Goal: Check status: Check status

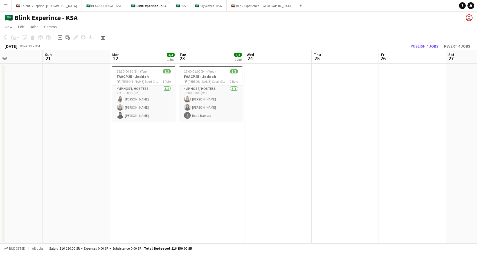
scroll to position [0, 148]
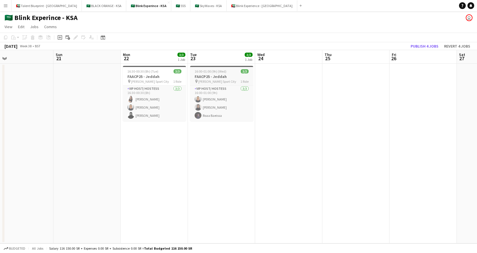
click at [217, 70] on span "16:00-01:00 (9h) (Wed)" at bounding box center [211, 71] width 32 height 4
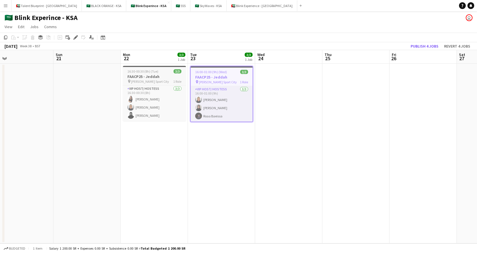
click at [160, 73] on div "16:30-00:30 (8h) (Tue) 3/3" at bounding box center [154, 71] width 63 height 4
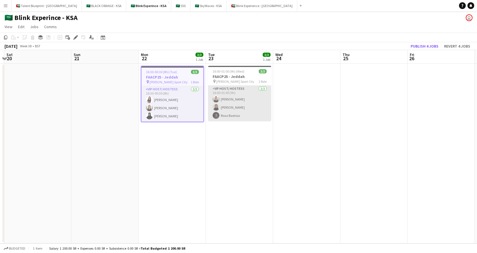
scroll to position [0, 131]
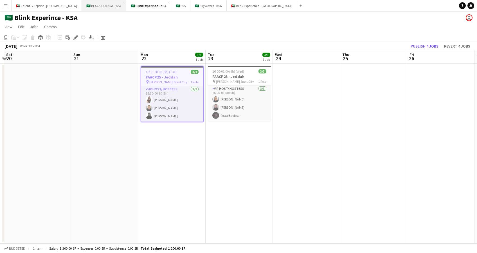
click at [82, 7] on button "🇸🇦 BLACK ORANGE - KSA Close" at bounding box center [104, 5] width 44 height 11
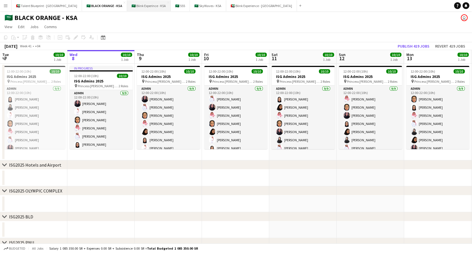
click at [127, 5] on button "🇸🇦 Blink Experince - KSA Close" at bounding box center [149, 5] width 44 height 11
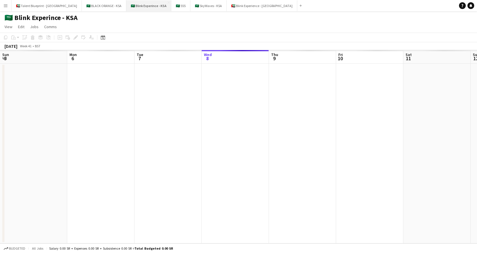
scroll to position [0, 135]
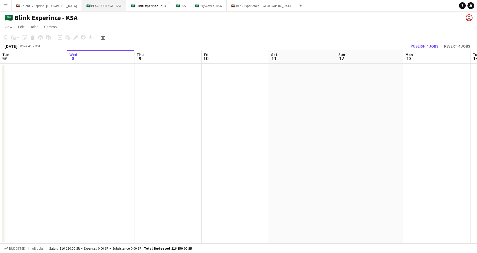
click at [82, 5] on button "🇸🇦 BLACK ORANGE - KSA Close" at bounding box center [104, 5] width 44 height 11
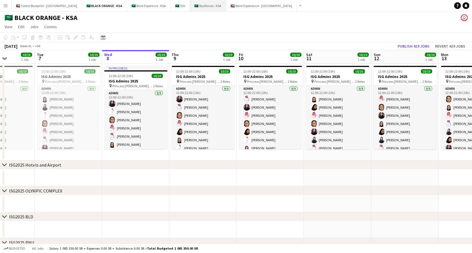
click at [190, 5] on button "🇸🇦 SkyWaves - KSA Close" at bounding box center [208, 5] width 36 height 11
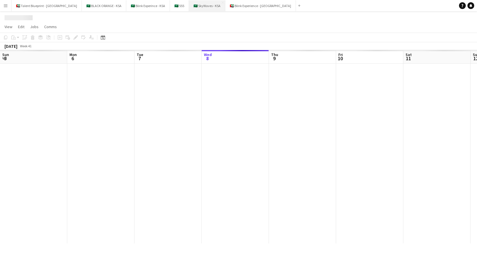
scroll to position [0, 135]
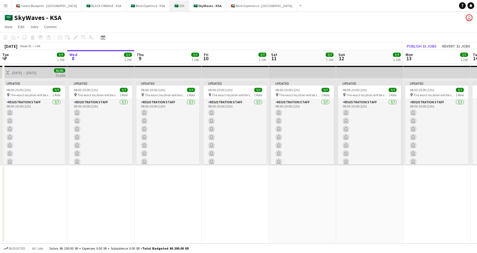
click at [170, 5] on button "🇸🇦 555 Close" at bounding box center [179, 5] width 19 height 11
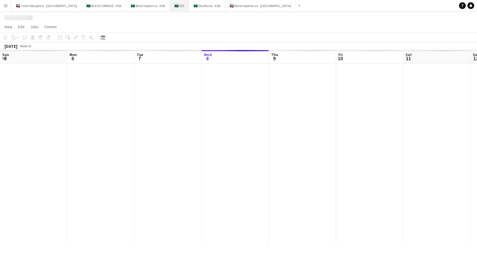
scroll to position [0, 135]
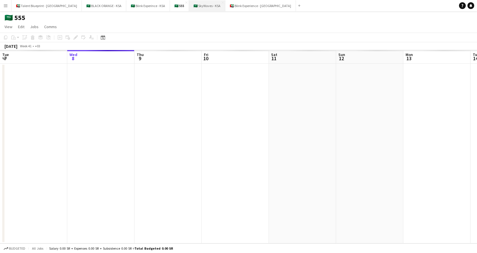
click at [189, 5] on button "🇸🇦 SkyWaves - KSA Close" at bounding box center [207, 5] width 36 height 11
